Goal: Task Accomplishment & Management: Complete application form

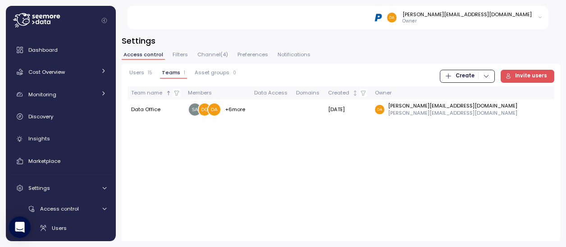
click at [473, 73] on span "Create" at bounding box center [464, 76] width 19 height 12
click at [468, 95] on div "Team" at bounding box center [476, 95] width 32 height 8
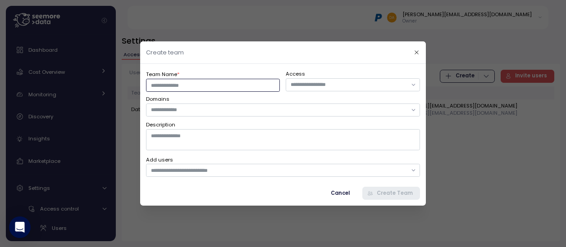
click at [220, 85] on input "Team Name *" at bounding box center [213, 85] width 134 height 13
type input "*******"
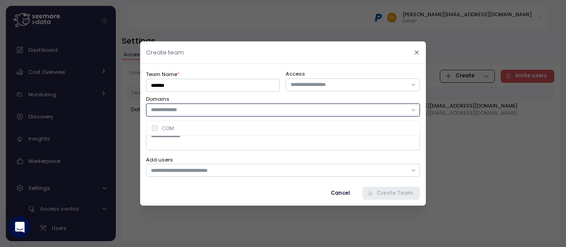
click at [163, 113] on input "text" at bounding box center [279, 110] width 256 height 8
click at [166, 130] on div "CDM" at bounding box center [168, 128] width 12 height 7
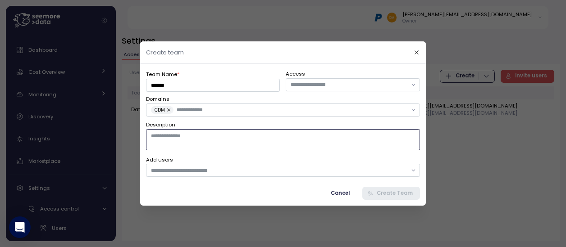
click at [195, 143] on textarea "Description" at bounding box center [283, 139] width 274 height 21
type textarea "**********"
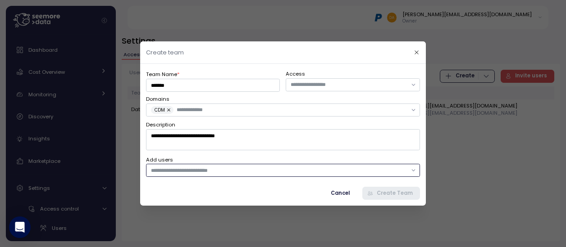
click at [176, 172] on input "text" at bounding box center [279, 171] width 256 height 8
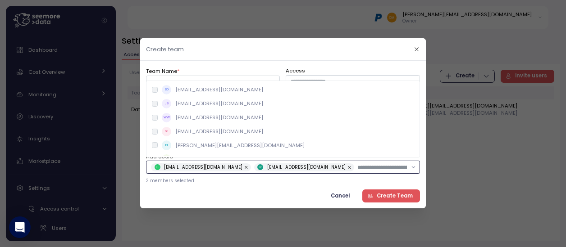
scroll to position [167, 0]
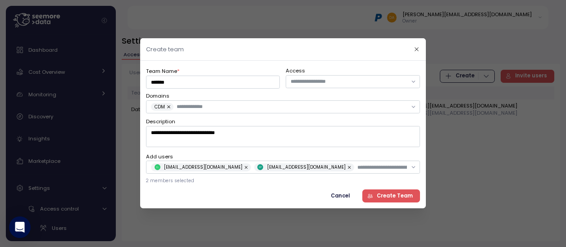
click at [392, 194] on span "Create Team" at bounding box center [394, 196] width 36 height 12
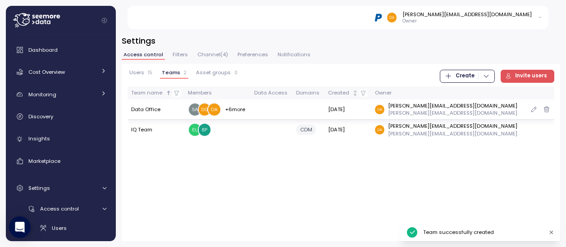
click at [292, 108] on td at bounding box center [271, 110] width 42 height 20
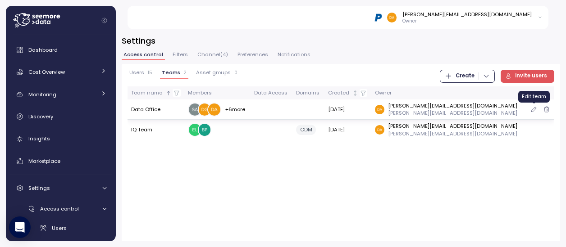
click at [532, 110] on icon "button" at bounding box center [533, 109] width 7 height 11
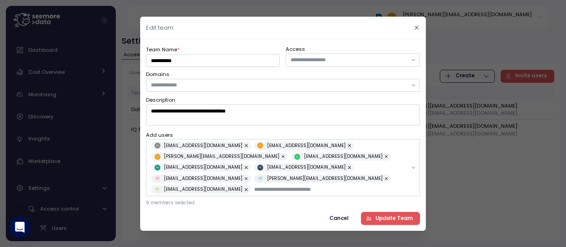
click at [251, 163] on button "button" at bounding box center [246, 167] width 9 height 8
click at [382, 161] on button "button" at bounding box center [386, 157] width 9 height 8
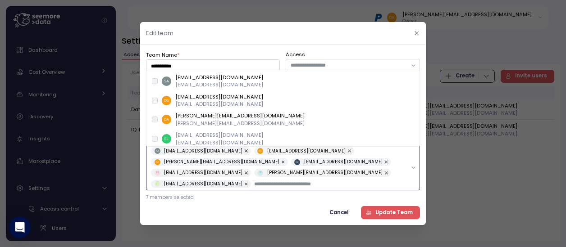
click at [264, 180] on input "text" at bounding box center [330, 184] width 153 height 8
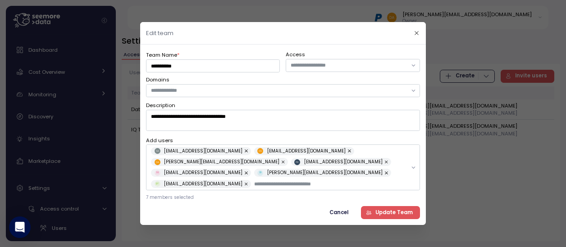
click at [392, 208] on span "Update Team" at bounding box center [393, 213] width 37 height 12
